Goal: Complete application form: Fill out and submit a form for a specific purpose

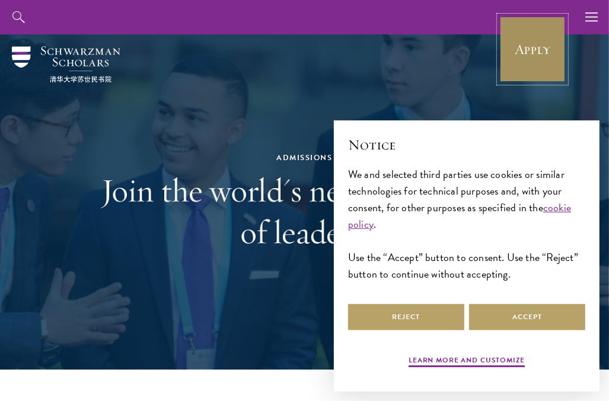
click at [541, 49] on link "Apply" at bounding box center [532, 49] width 66 height 66
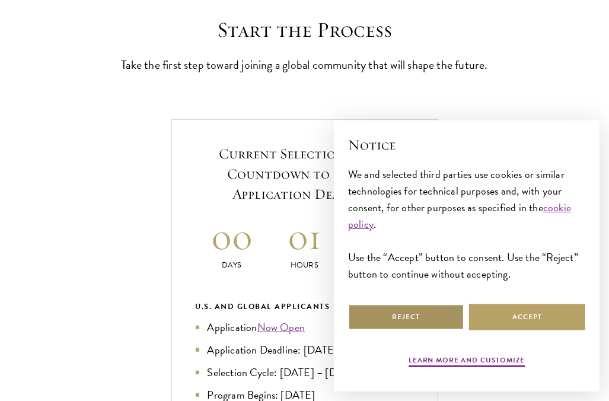
click at [426, 325] on button "Reject" at bounding box center [406, 317] width 116 height 27
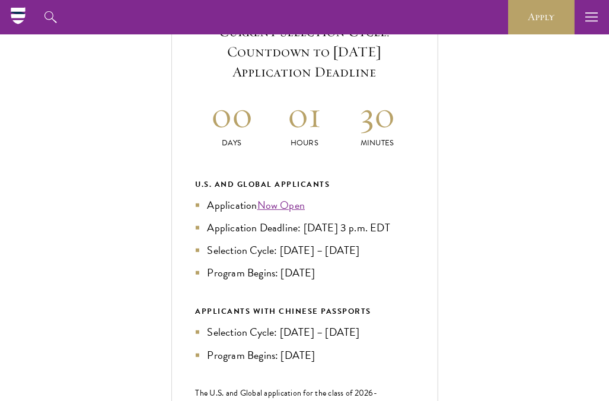
scroll to position [451, 0]
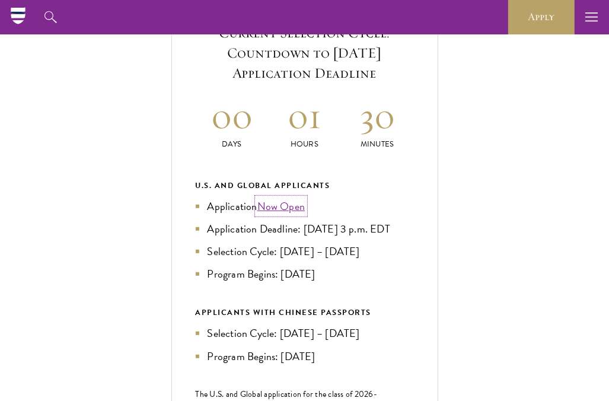
click at [293, 214] on link "Now Open" at bounding box center [281, 206] width 48 height 16
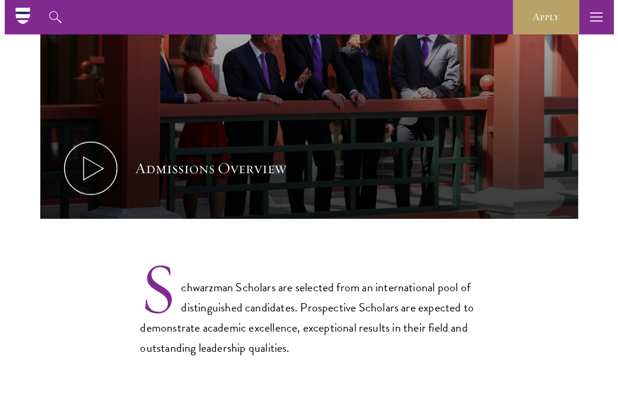
scroll to position [671, 0]
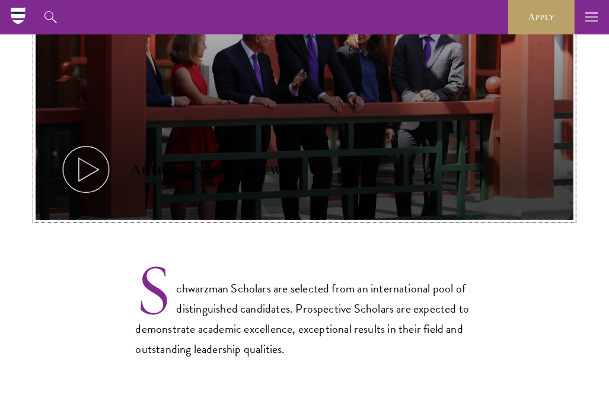
click at [84, 168] on icon at bounding box center [85, 169] width 53 height 53
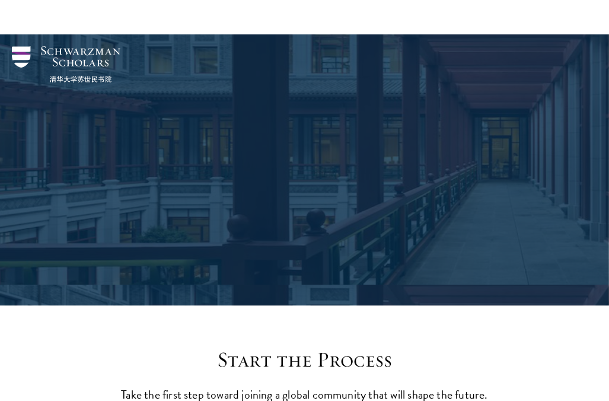
scroll to position [1877, 0]
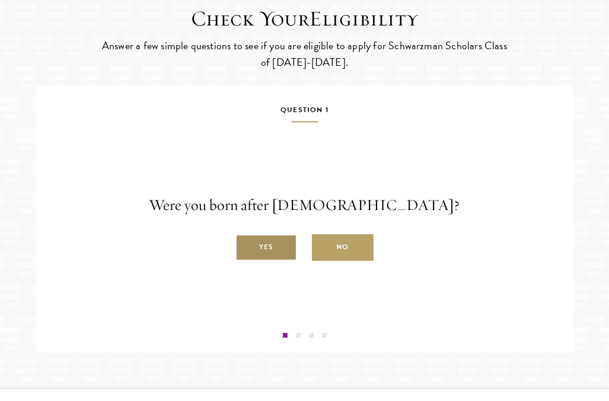
click at [277, 261] on label "Yes" at bounding box center [266, 247] width 62 height 27
click at [246, 246] on input "Yes" at bounding box center [240, 240] width 11 height 11
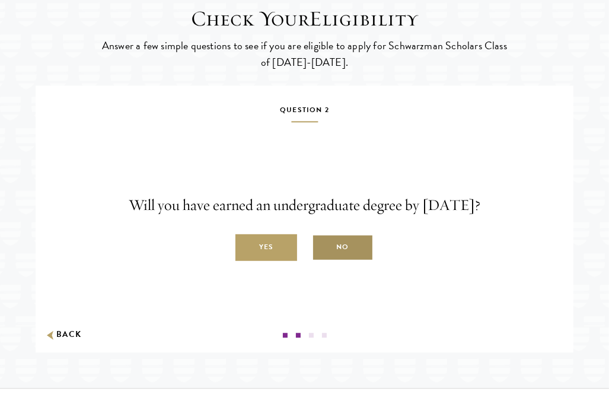
click at [338, 261] on label "No" at bounding box center [343, 247] width 62 height 27
click at [322, 246] on input "No" at bounding box center [317, 240] width 11 height 11
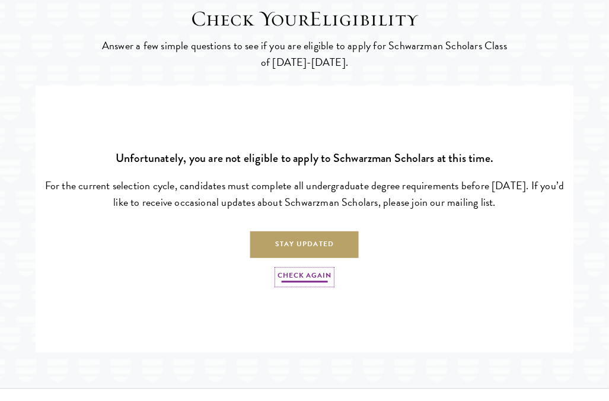
click at [311, 284] on link "Check Again" at bounding box center [303, 277] width 53 height 14
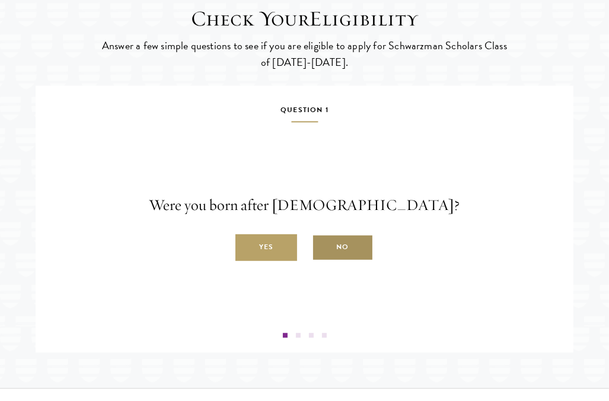
click at [333, 261] on label "No" at bounding box center [343, 247] width 62 height 27
click at [322, 246] on input "No" at bounding box center [317, 240] width 11 height 11
radio input "true"
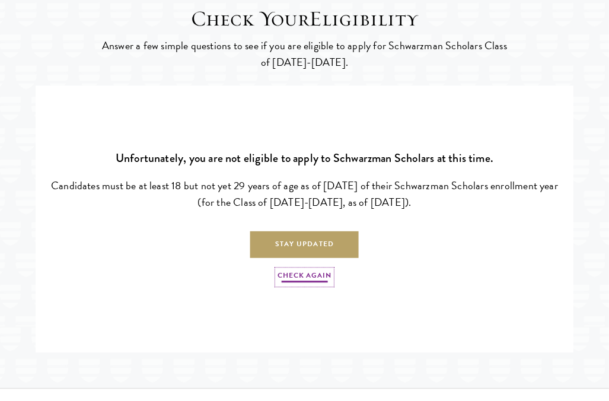
click at [306, 284] on link "Check Again" at bounding box center [303, 277] width 53 height 14
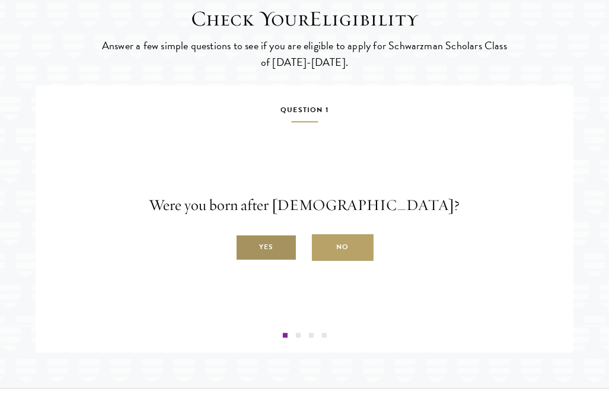
click at [276, 261] on label "Yes" at bounding box center [266, 247] width 62 height 27
click at [246, 246] on input "Yes" at bounding box center [240, 240] width 11 height 11
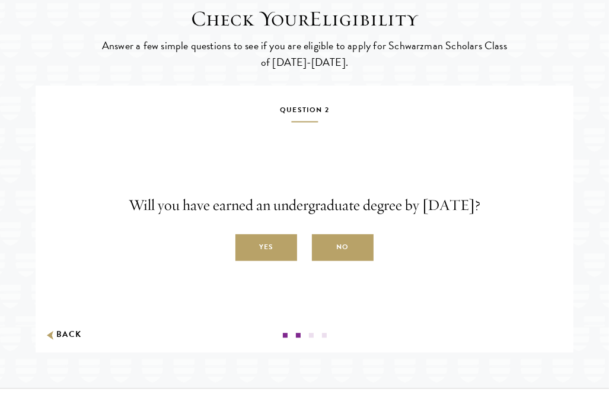
click at [516, 260] on div "Will you have earned an undergraduate degree by August 1, 2026? Yes No" at bounding box center [304, 227] width 520 height 67
drag, startPoint x: 503, startPoint y: 235, endPoint x: 63, endPoint y: 212, distance: 440.5
click at [63, 212] on div "Question 2 Will you have earned an undergraduate degree by August 1, 2026? Yes …" at bounding box center [304, 220] width 520 height 234
click at [56, 210] on div at bounding box center [56, 210] width 0 height 0
click at [323, 261] on label "No" at bounding box center [343, 247] width 62 height 27
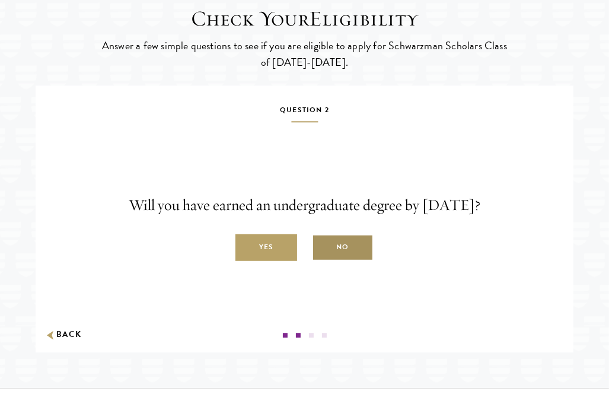
click at [322, 246] on input "No" at bounding box center [317, 240] width 11 height 11
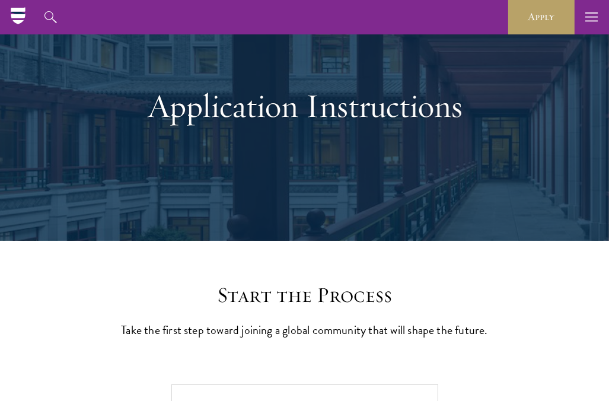
scroll to position [64, 0]
